Goal: Information Seeking & Learning: Learn about a topic

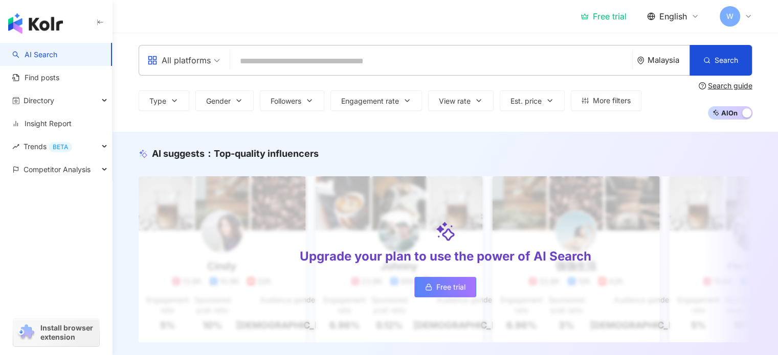
click at [745, 15] on icon at bounding box center [748, 16] width 8 height 8
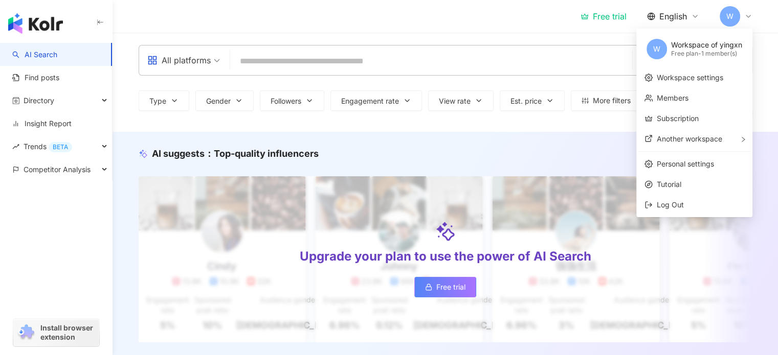
click at [745, 15] on icon at bounding box center [748, 16] width 8 height 8
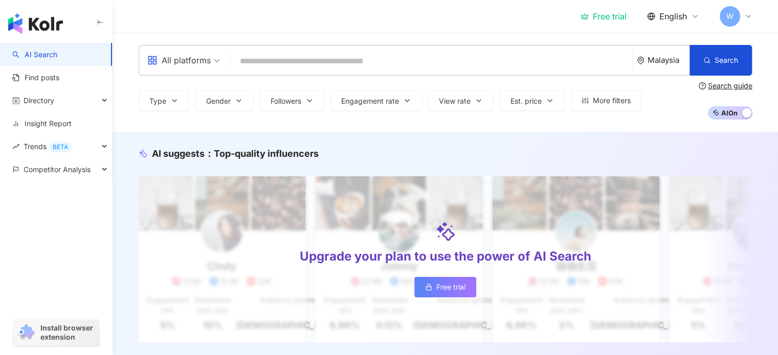
click at [305, 63] on input "search" at bounding box center [431, 61] width 394 height 19
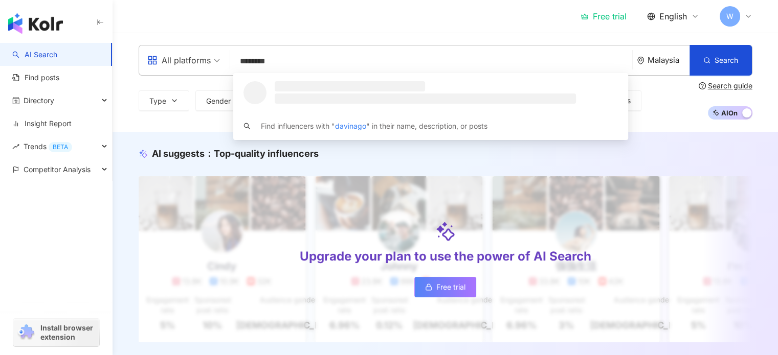
type input "*********"
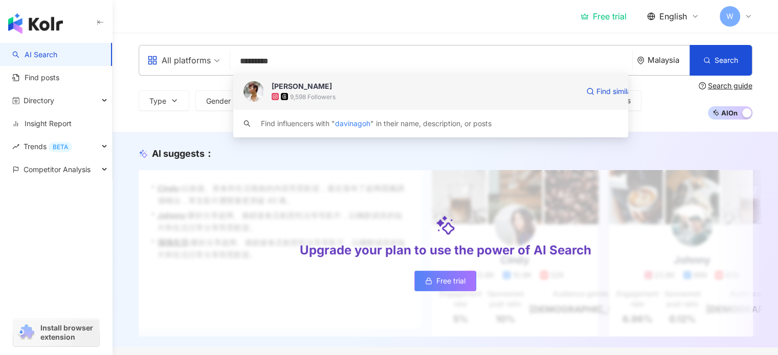
click at [352, 94] on div "9,598 Followers" at bounding box center [425, 97] width 307 height 10
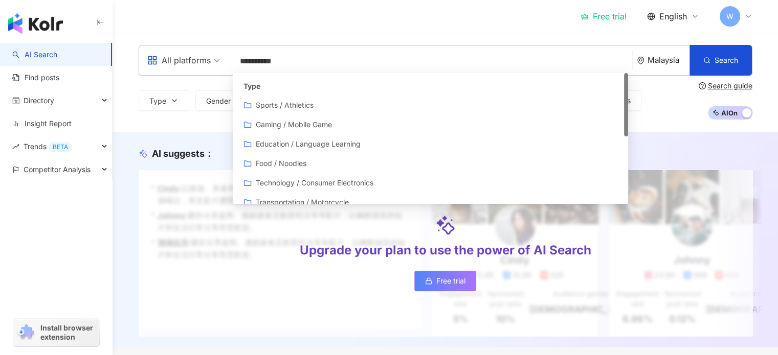
type input "**********"
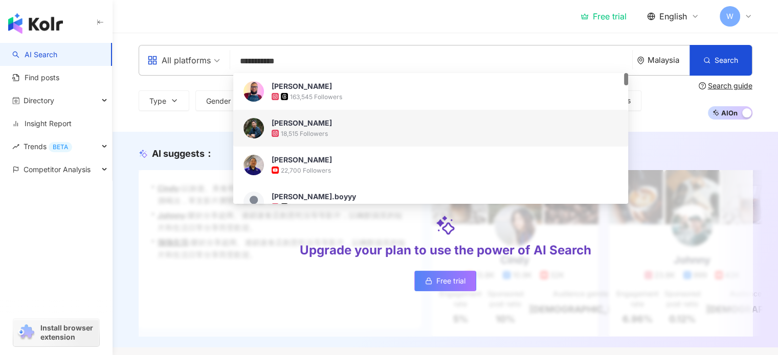
click at [329, 144] on div "Patrick Lee 18,515 Followers" at bounding box center [430, 128] width 395 height 37
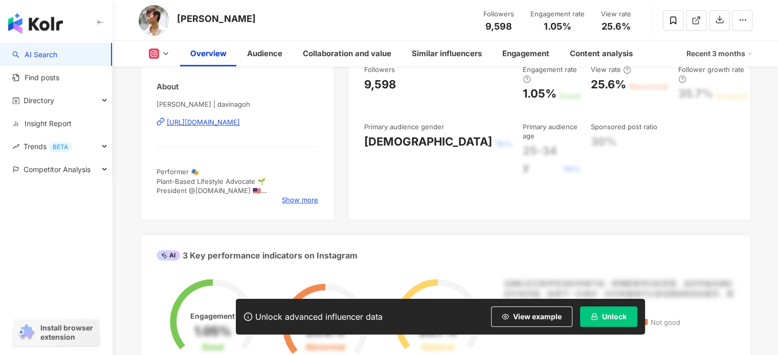
scroll to position [102, 0]
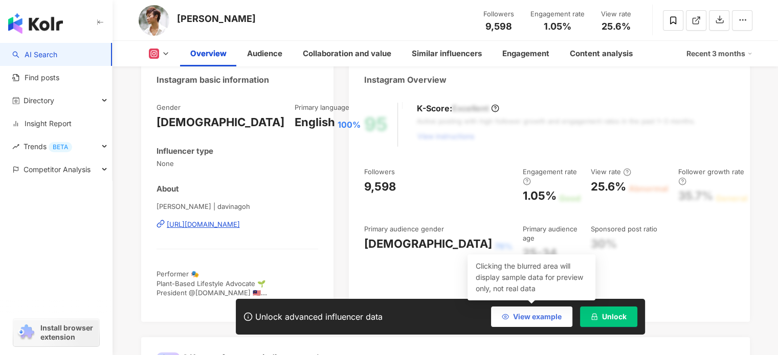
drag, startPoint x: 527, startPoint y: 316, endPoint x: 519, endPoint y: 313, distance: 8.9
click at [525, 316] on span "View example" at bounding box center [537, 317] width 49 height 8
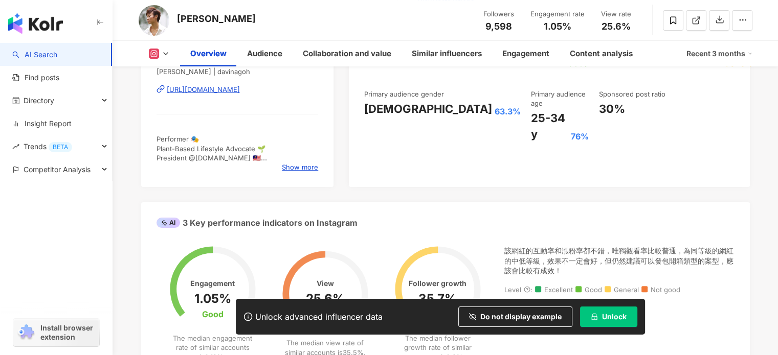
scroll to position [256, 0]
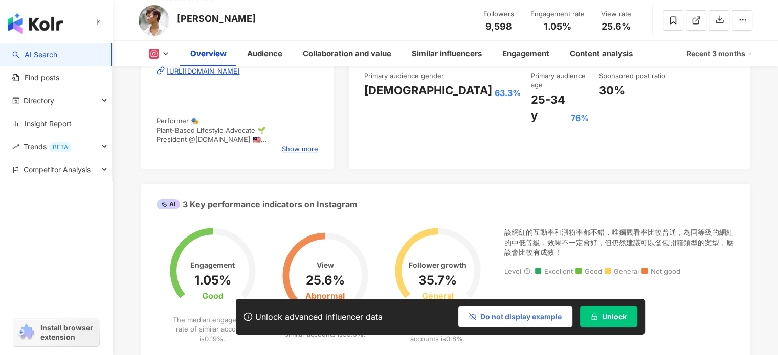
click at [497, 309] on button "Do not display example" at bounding box center [515, 317] width 114 height 20
click at [514, 321] on button "View example" at bounding box center [531, 317] width 81 height 20
click at [513, 323] on button "Do not display example" at bounding box center [515, 317] width 114 height 20
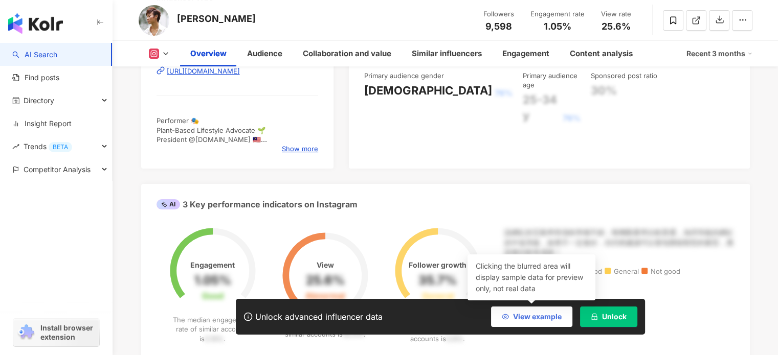
click at [513, 321] on button "View example" at bounding box center [531, 317] width 81 height 20
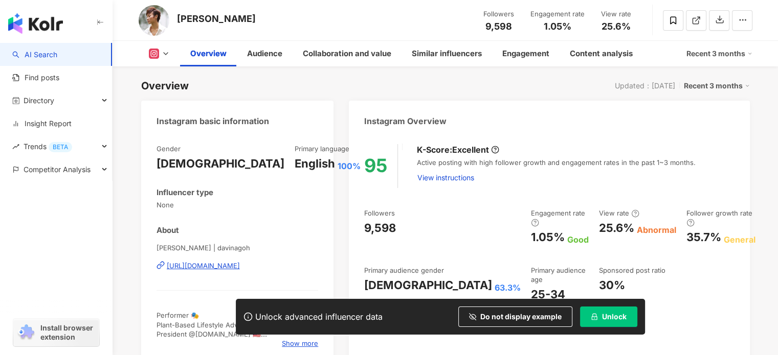
scroll to position [0, 0]
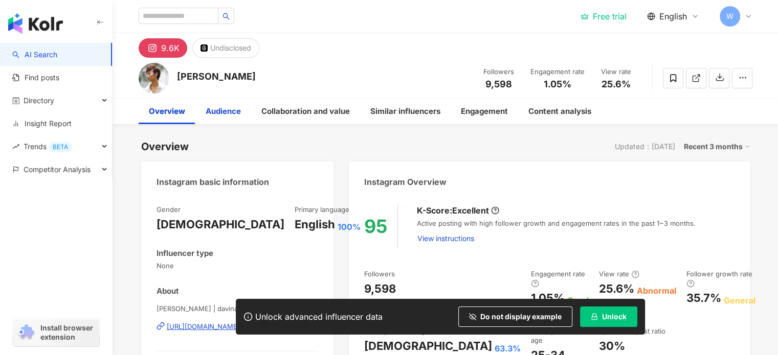
click at [240, 105] on div "Audience" at bounding box center [223, 111] width 35 height 12
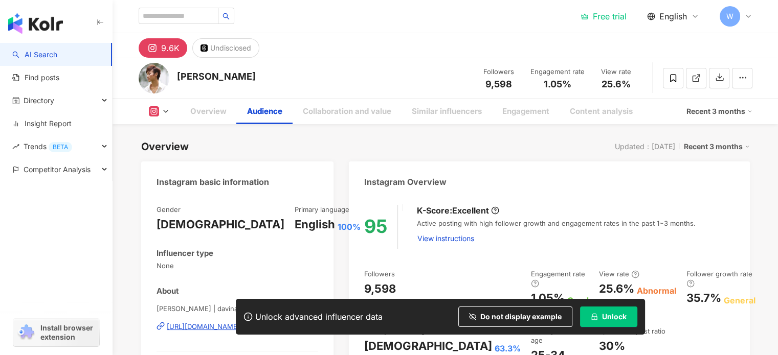
scroll to position [892, 0]
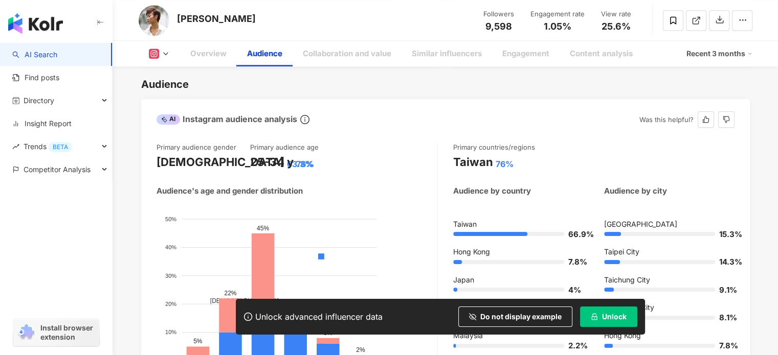
drag, startPoint x: 315, startPoint y: 164, endPoint x: 325, endPoint y: 166, distance: 10.5
click at [325, 166] on div "25-34 y 76%" at bounding box center [297, 162] width 94 height 16
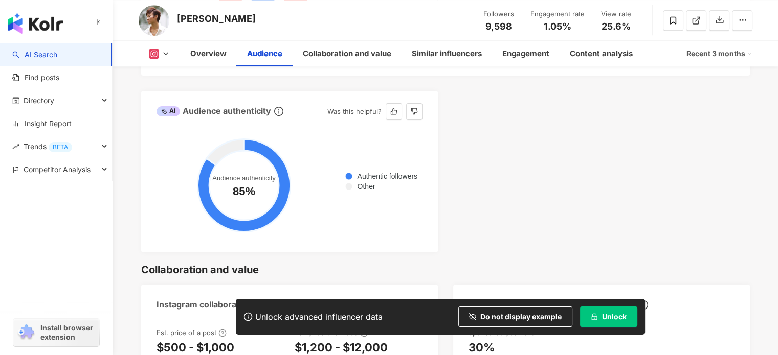
scroll to position [1250, 0]
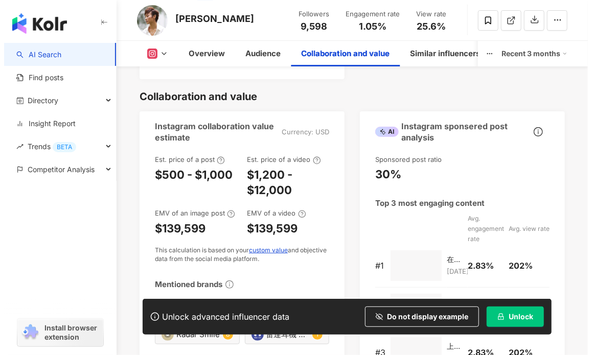
scroll to position [1381, 0]
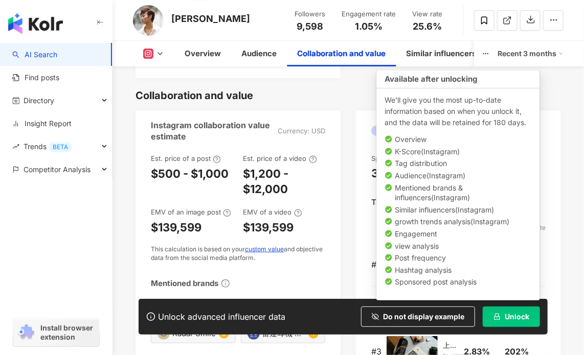
click at [514, 316] on span "Unlock" at bounding box center [517, 317] width 25 height 8
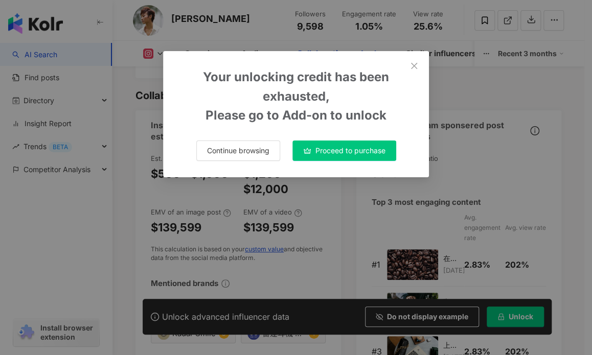
click at [345, 159] on button "Proceed to purchase" at bounding box center [345, 151] width 104 height 20
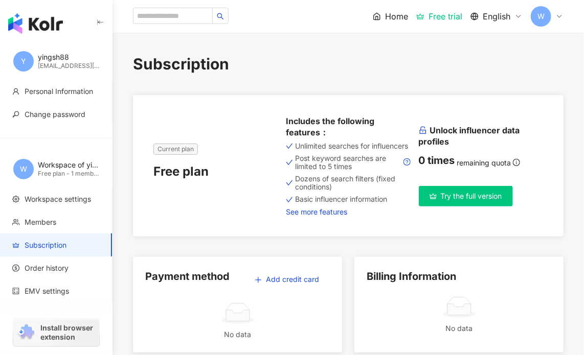
click at [320, 216] on link "See more features" at bounding box center [348, 212] width 124 height 8
click at [457, 206] on button "Try the full version" at bounding box center [466, 196] width 94 height 20
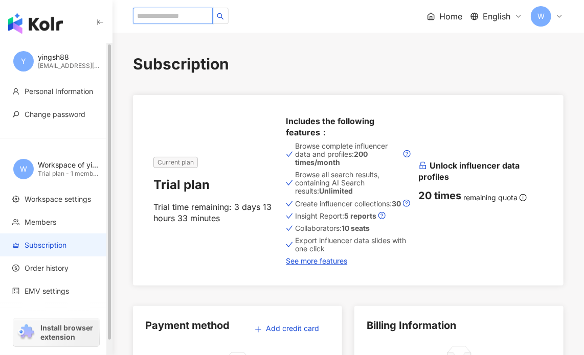
click at [165, 18] on input "search" at bounding box center [173, 16] width 80 height 16
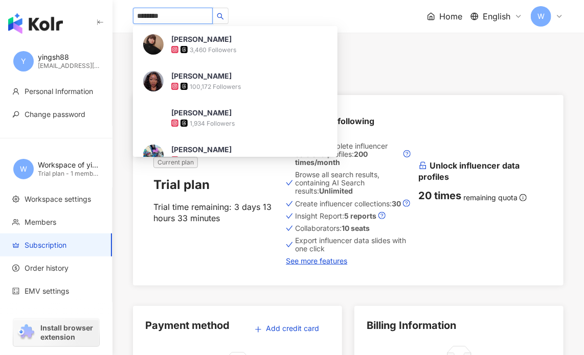
type input "*********"
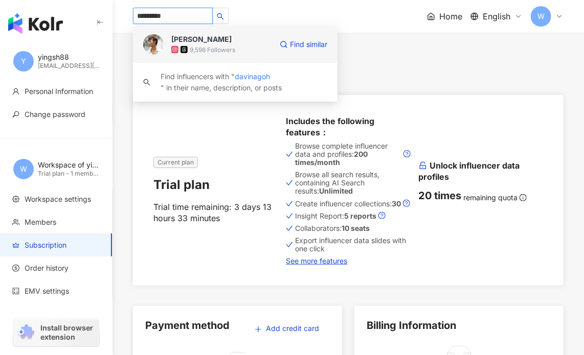
click at [184, 43] on div "Davina Goh" at bounding box center [201, 39] width 60 height 10
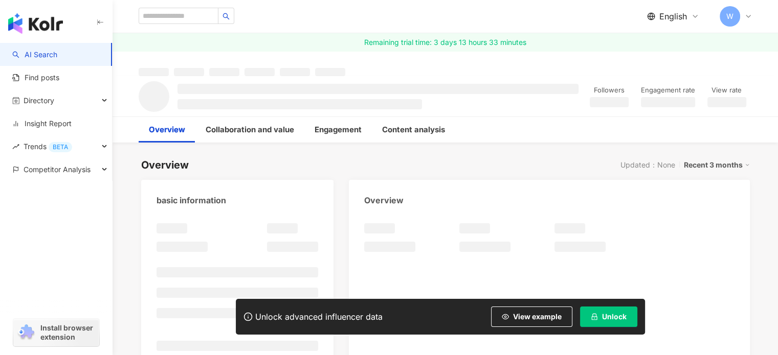
click at [600, 319] on button "Unlock" at bounding box center [608, 317] width 57 height 20
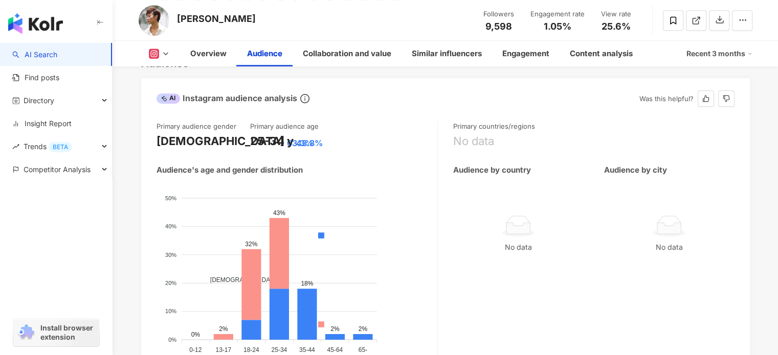
scroll to position [921, 0]
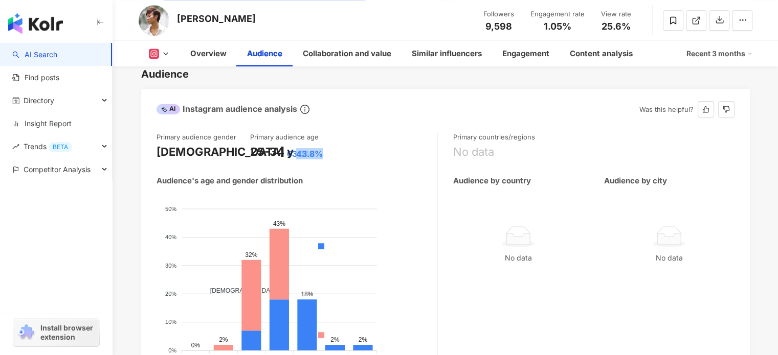
drag, startPoint x: 296, startPoint y: 153, endPoint x: 340, endPoint y: 153, distance: 43.5
click at [340, 153] on div "25-34 y 43.8%" at bounding box center [297, 152] width 94 height 16
copy div "43.8%"
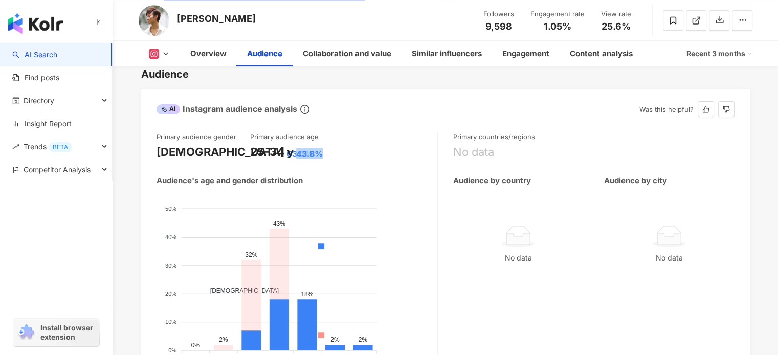
scroll to position [972, 0]
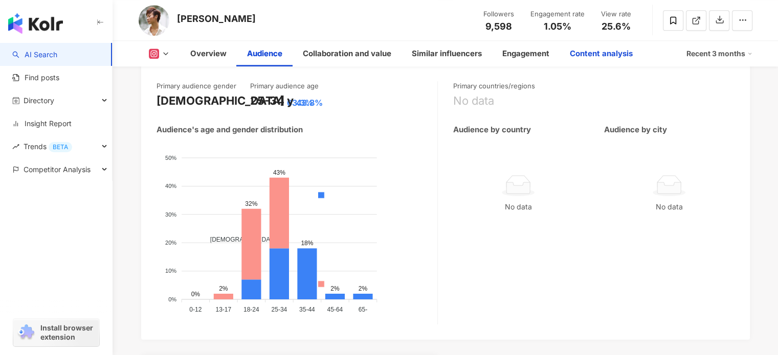
click at [630, 60] on div "Content analysis" at bounding box center [601, 54] width 83 height 26
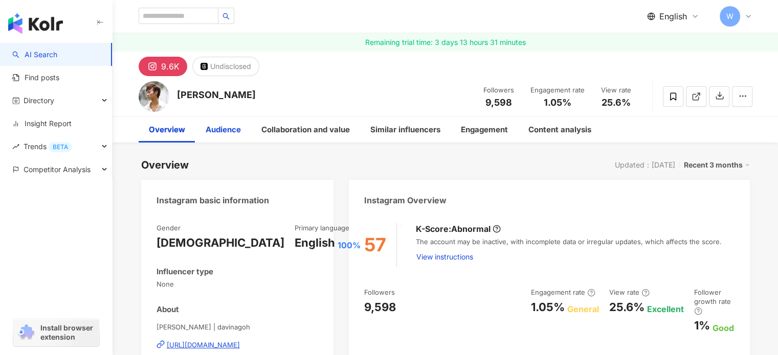
click at [231, 134] on div "Audience" at bounding box center [223, 130] width 35 height 12
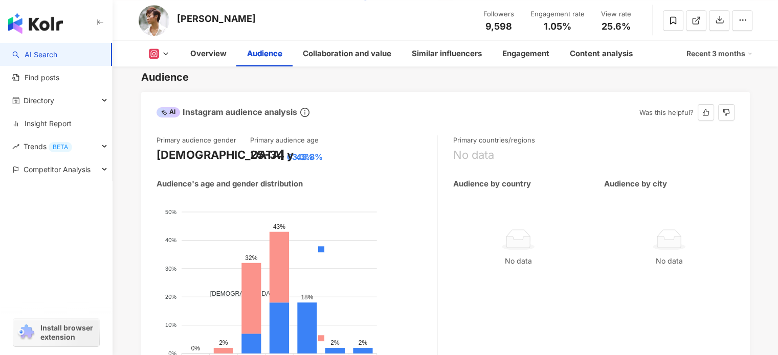
scroll to position [948, 0]
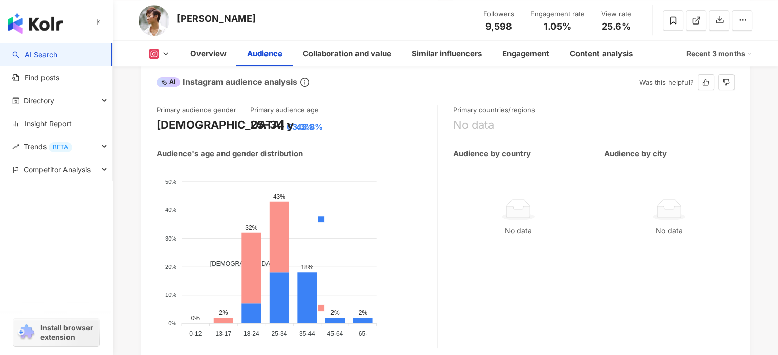
click at [243, 157] on div "Audience's age and gender distribution" at bounding box center [230, 153] width 146 height 11
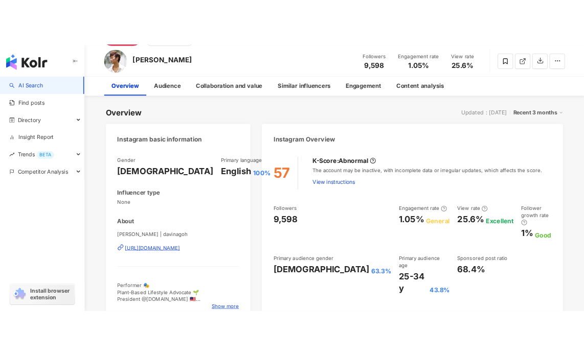
scroll to position [0, 0]
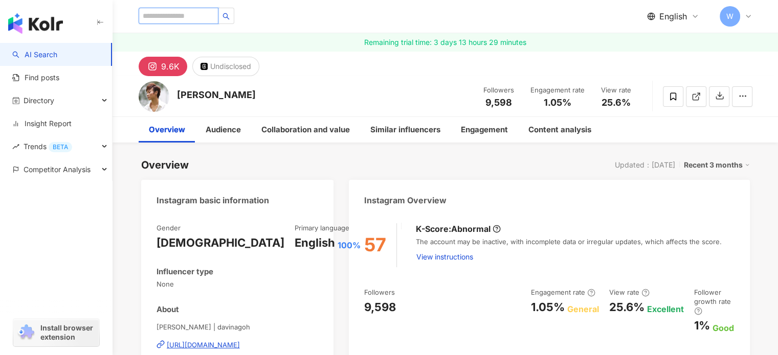
click at [161, 19] on input "search" at bounding box center [179, 16] width 80 height 16
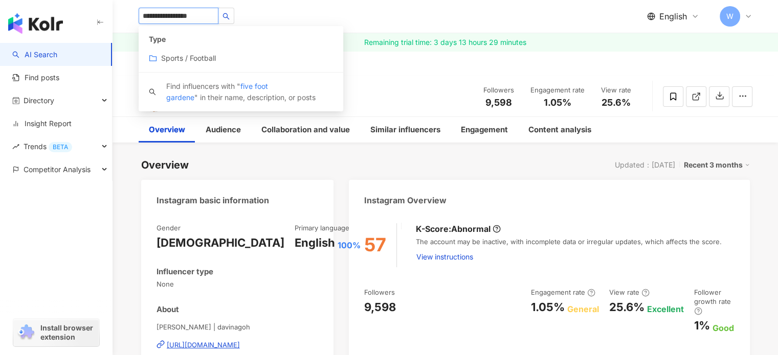
type input "**********"
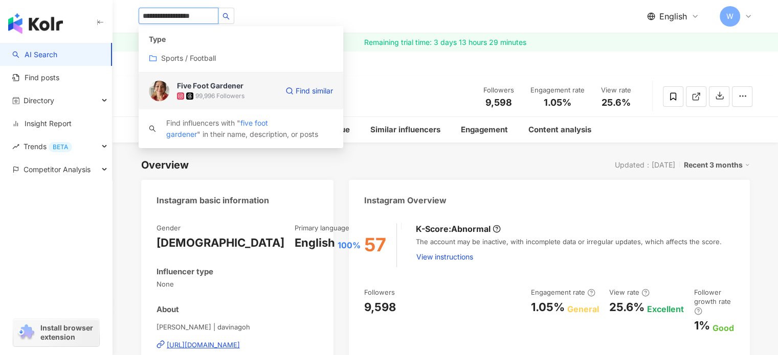
click at [223, 98] on div "99,996 Followers" at bounding box center [219, 96] width 49 height 9
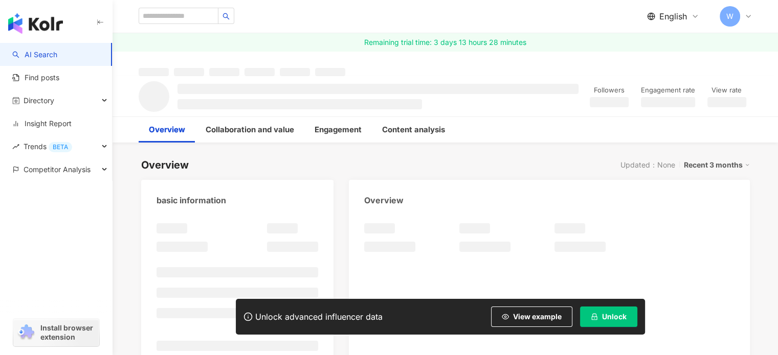
click at [593, 318] on icon "lock" at bounding box center [594, 317] width 7 height 7
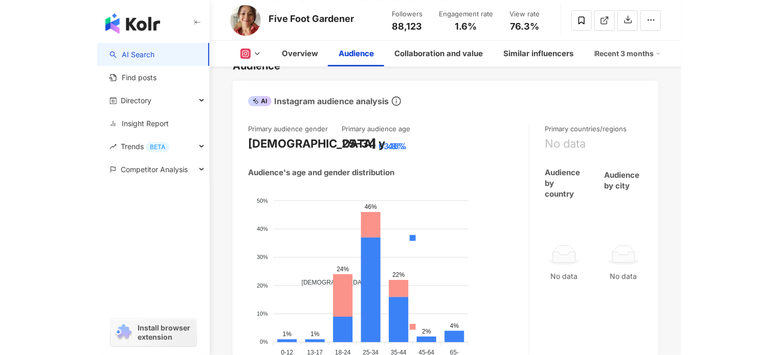
scroll to position [937, 0]
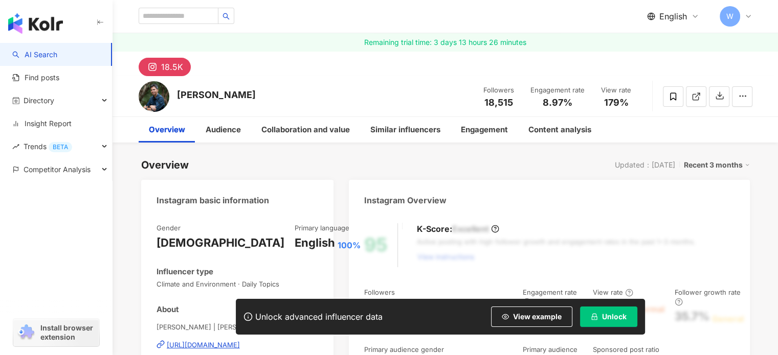
click at [610, 322] on button "Unlock" at bounding box center [608, 317] width 57 height 20
